Goal: Task Accomplishment & Management: Manage account settings

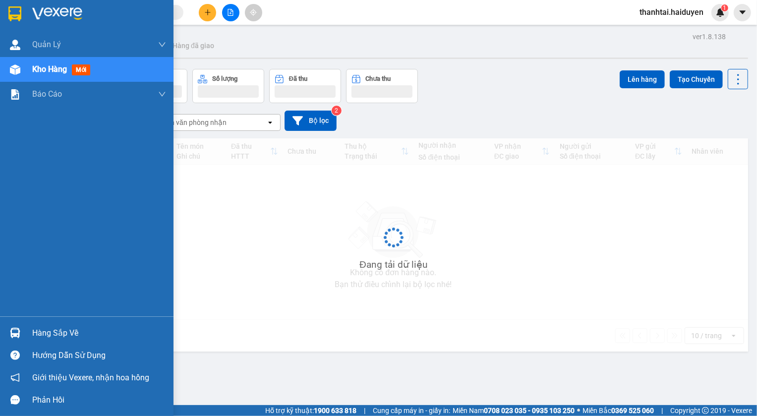
click at [14, 328] on img at bounding box center [15, 333] width 10 height 10
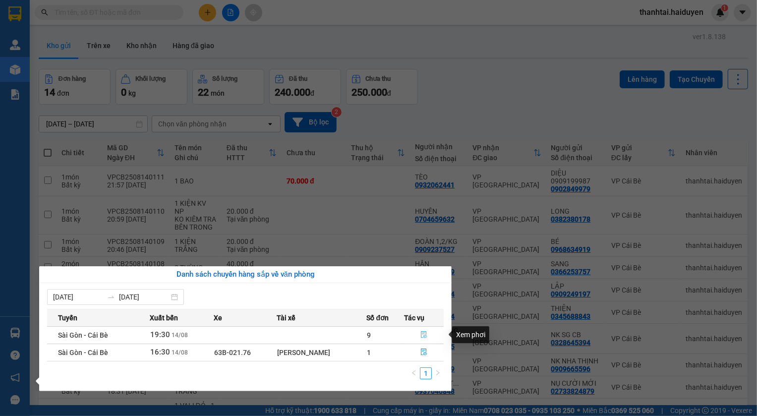
click at [423, 333] on icon "file-done" at bounding box center [424, 334] width 6 height 7
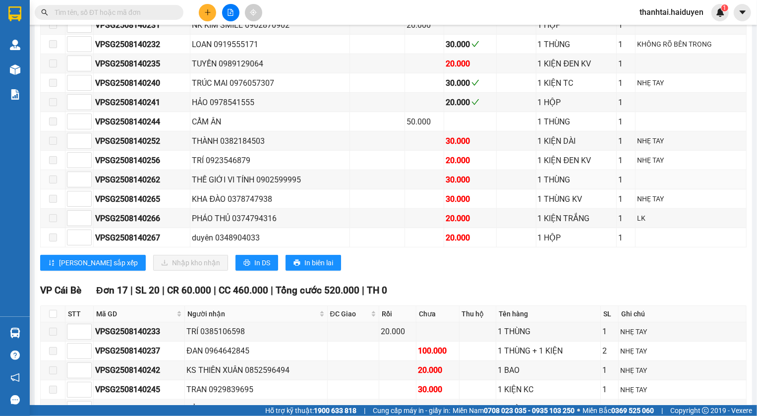
scroll to position [451, 0]
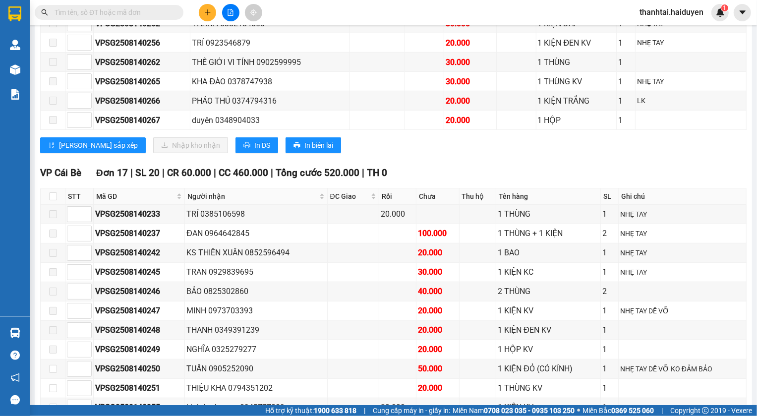
click at [54, 200] on input "checkbox" at bounding box center [53, 196] width 8 height 8
checkbox input "true"
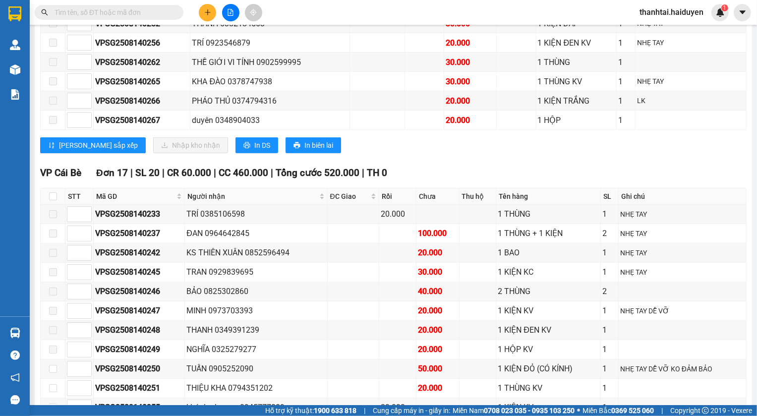
checkbox input "true"
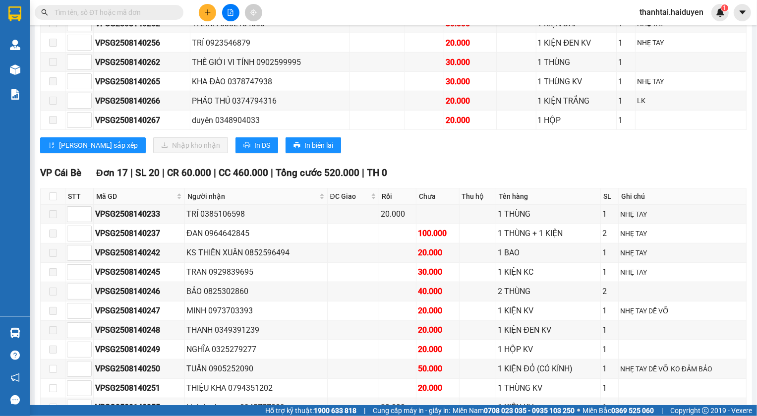
checkbox input "true"
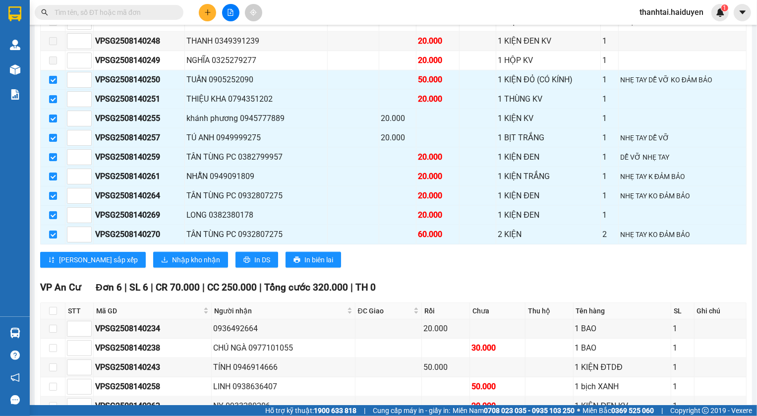
scroll to position [733, 0]
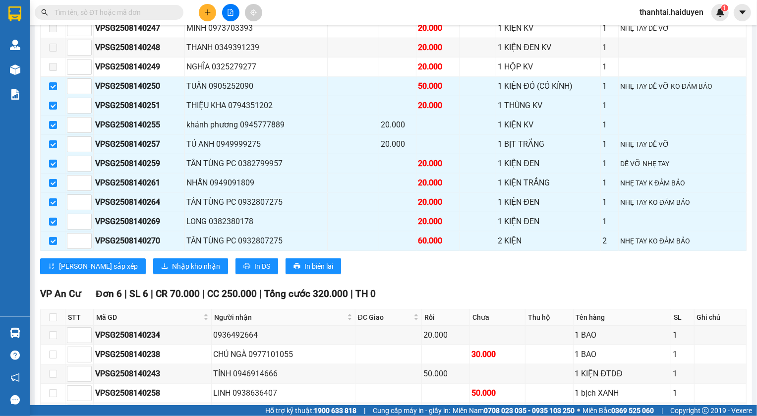
click at [339, 231] on td at bounding box center [354, 221] width 52 height 19
